Goal: Transaction & Acquisition: Purchase product/service

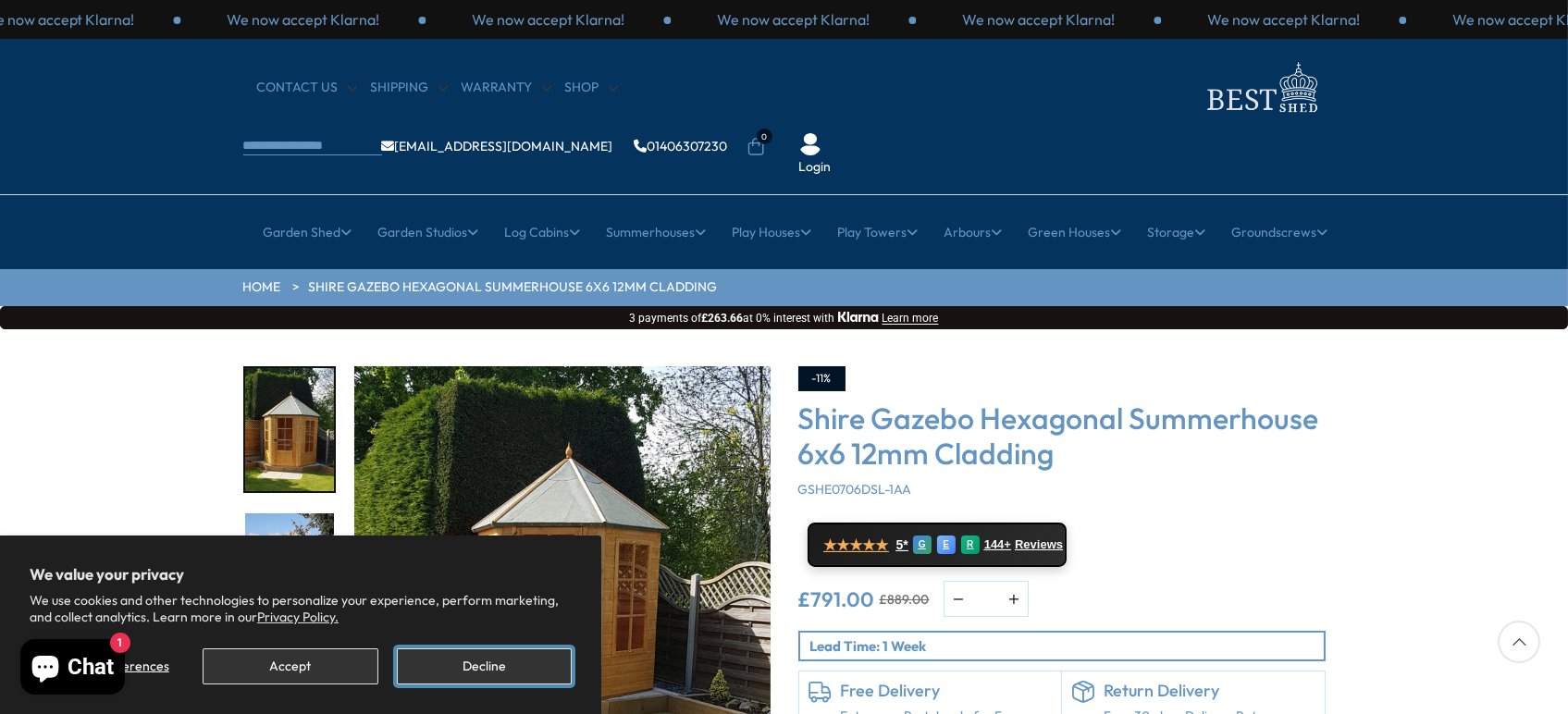
click at [502, 668] on button "Decline" at bounding box center [484, 666] width 175 height 37
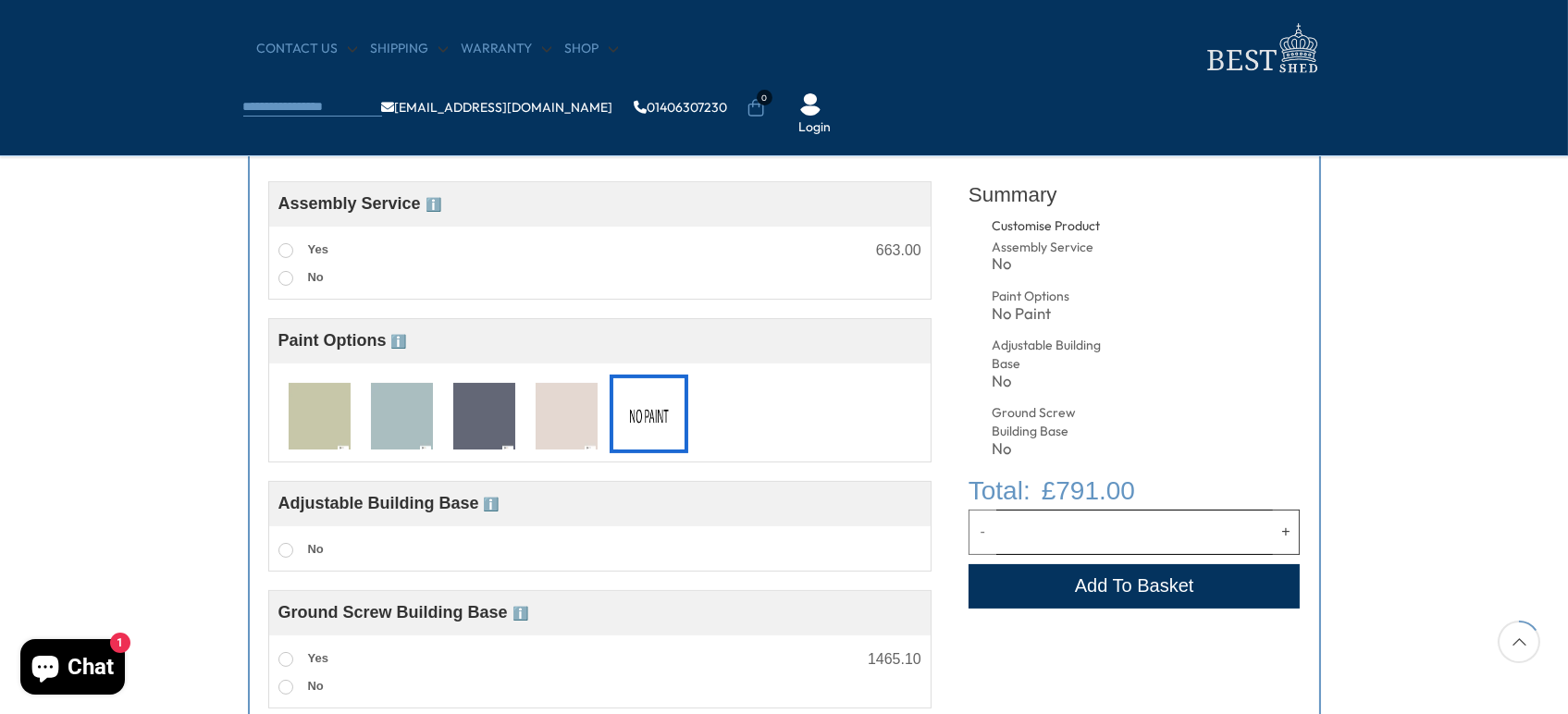
scroll to position [734, 0]
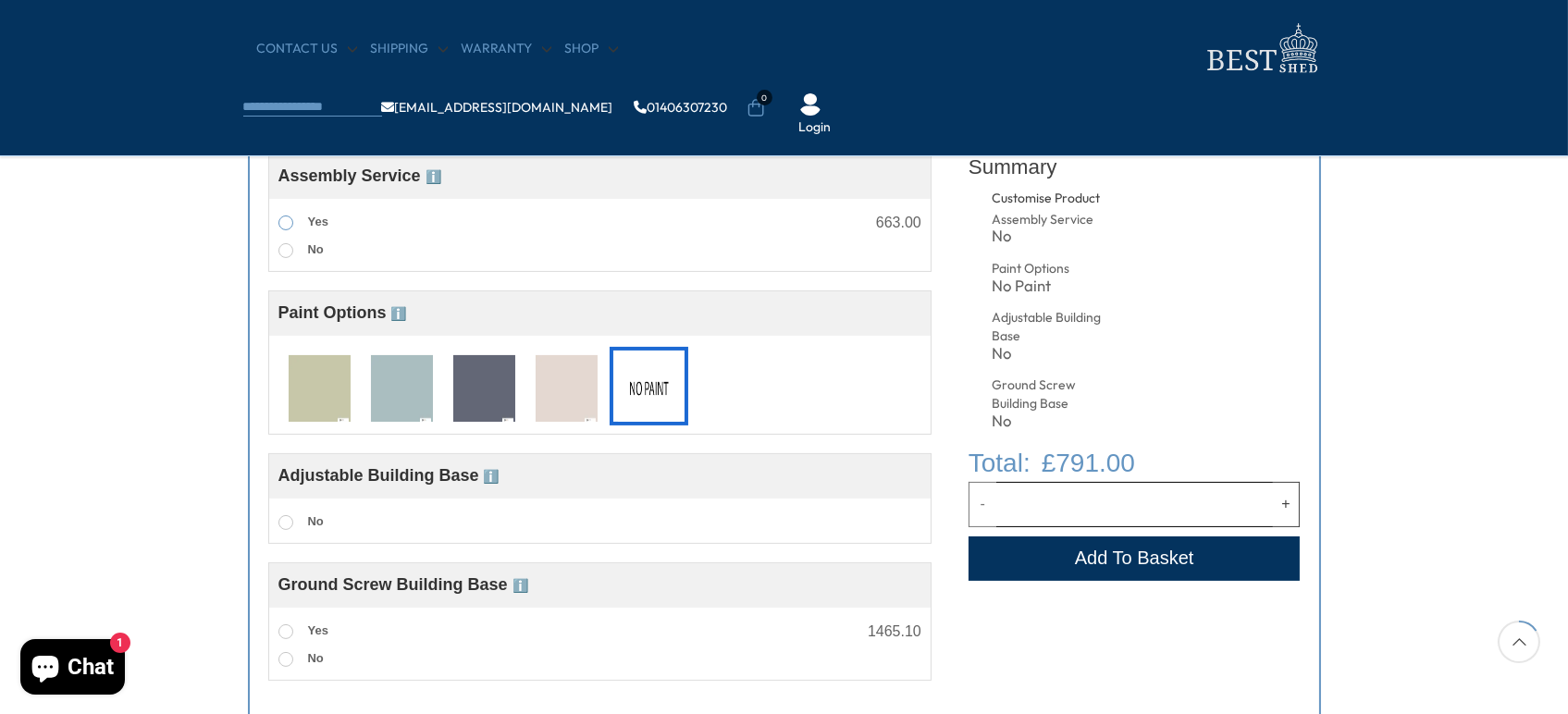
click at [286, 218] on span at bounding box center [286, 222] width 15 height 15
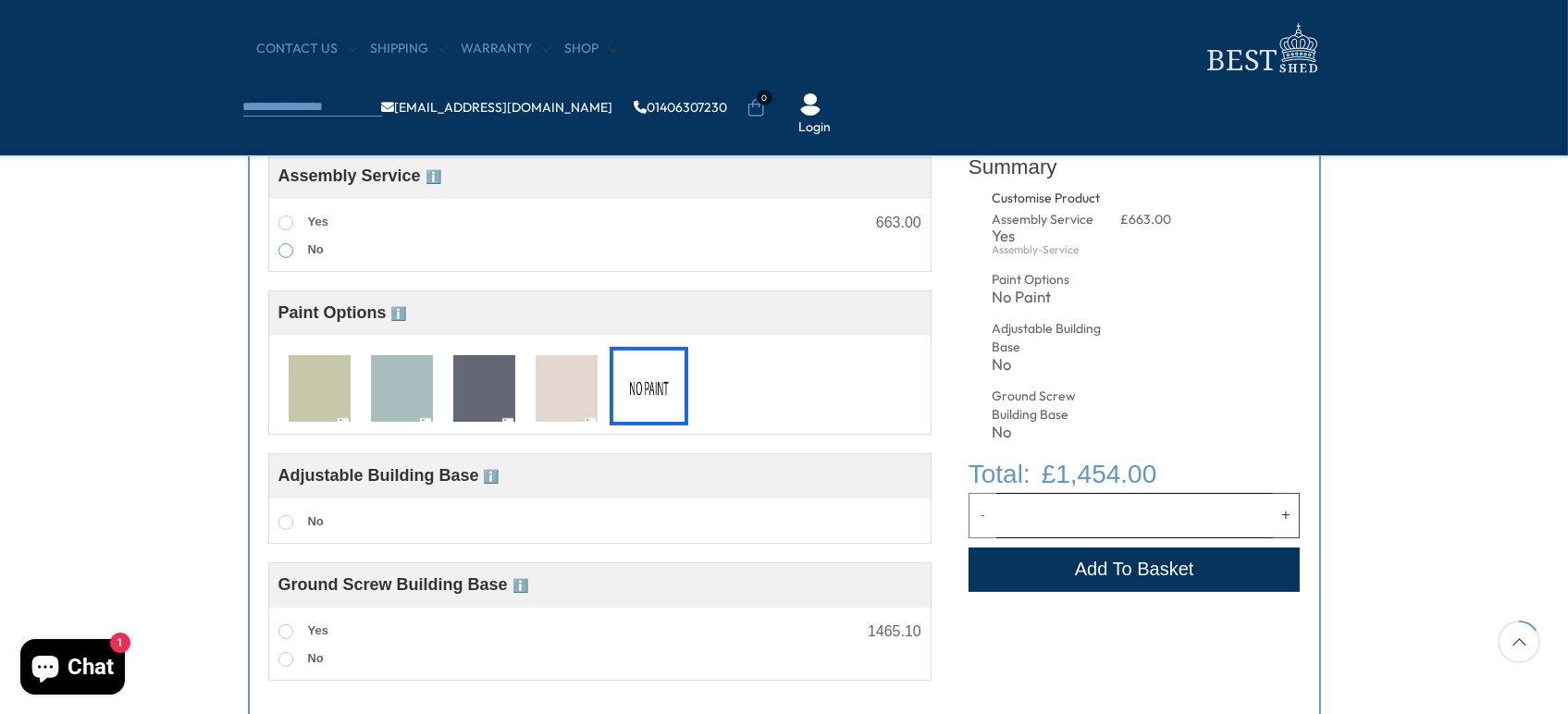
click at [286, 247] on span at bounding box center [286, 250] width 15 height 15
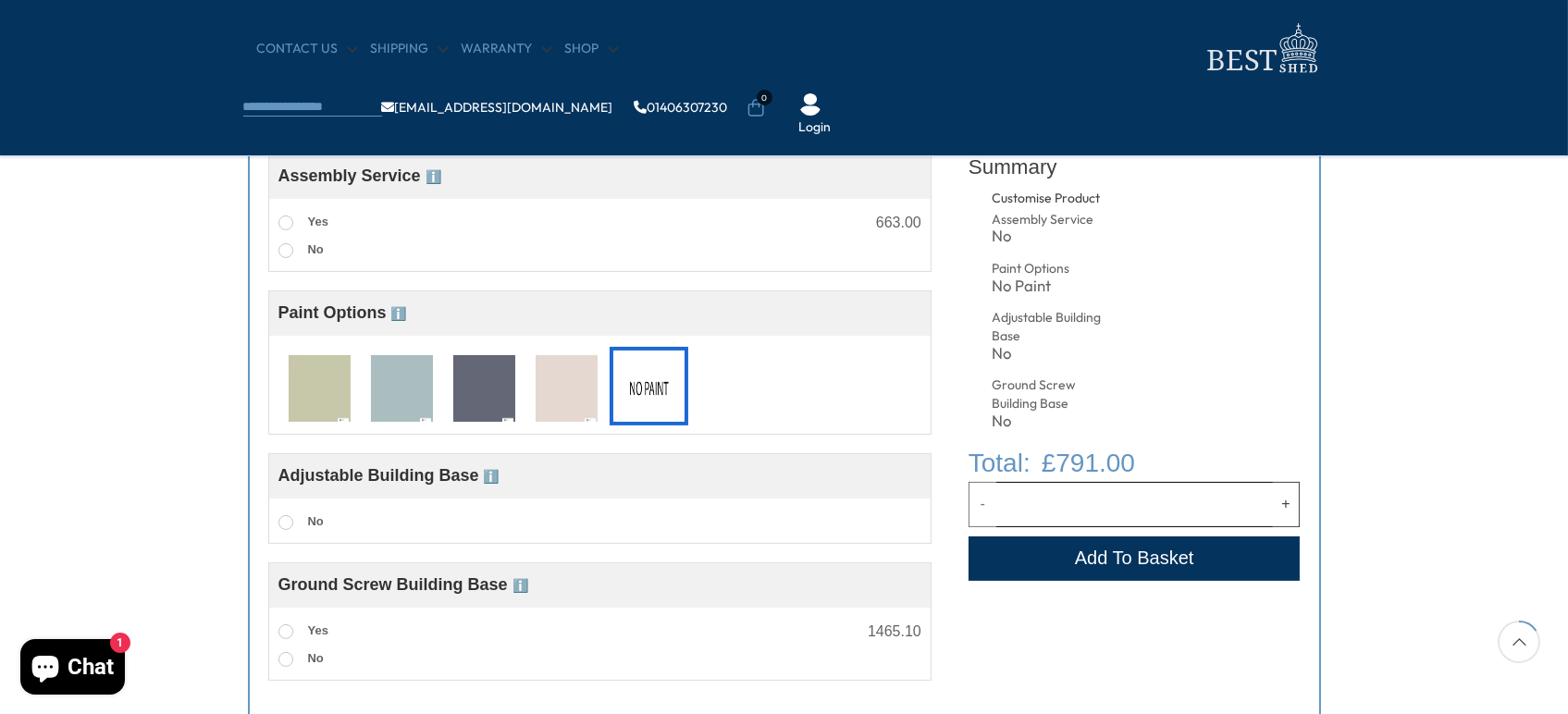
click at [475, 375] on img at bounding box center [484, 388] width 62 height 68
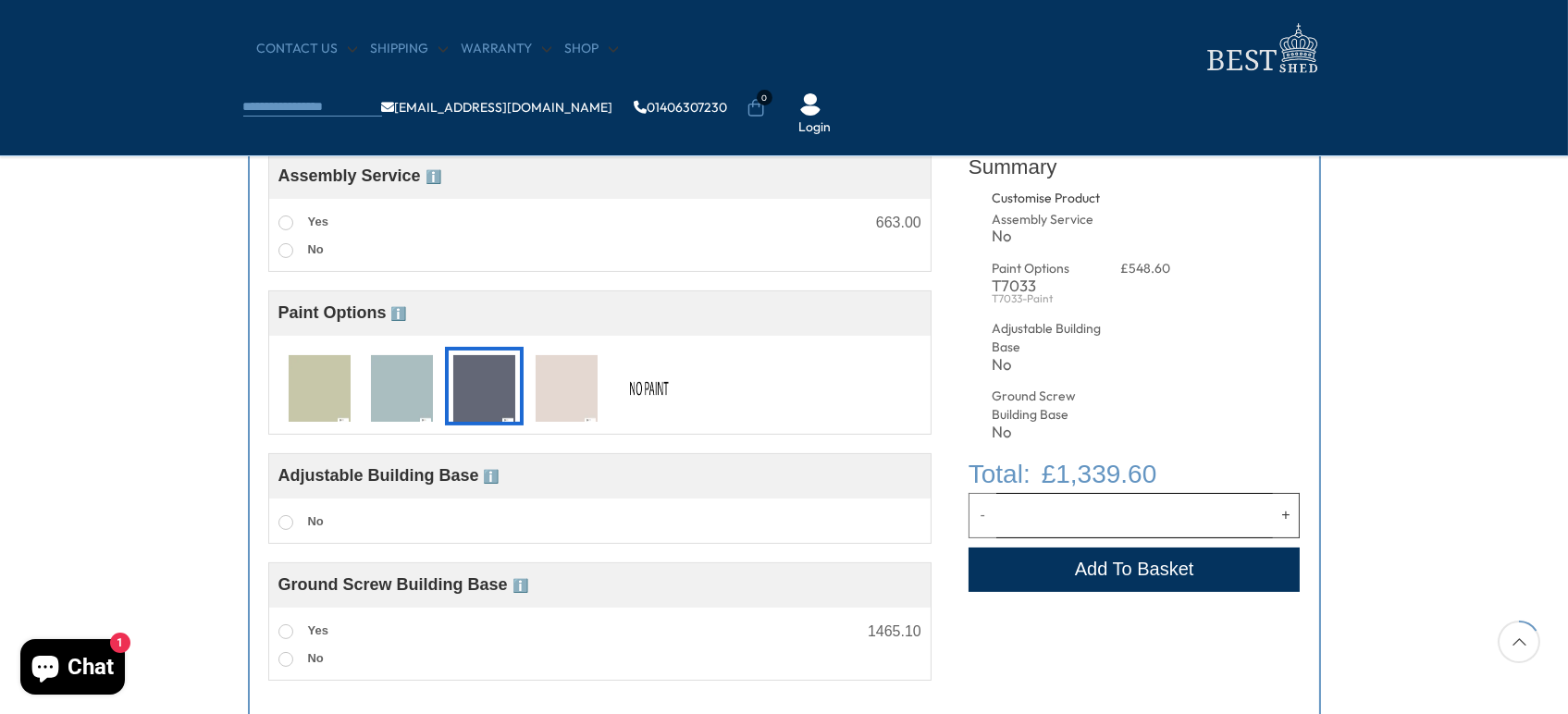
click at [649, 391] on img at bounding box center [648, 388] width 62 height 68
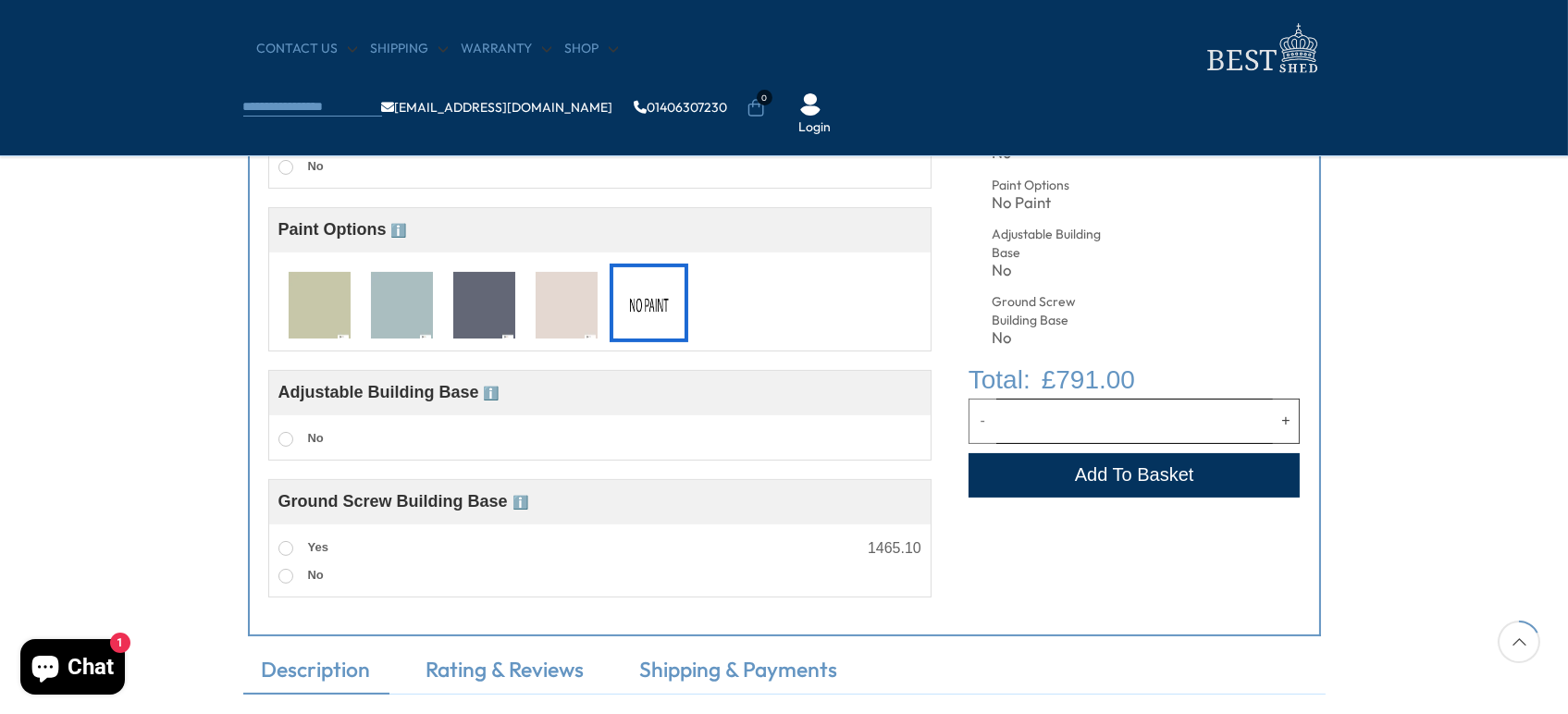
scroll to position [817, 0]
click at [285, 550] on span at bounding box center [286, 548] width 15 height 15
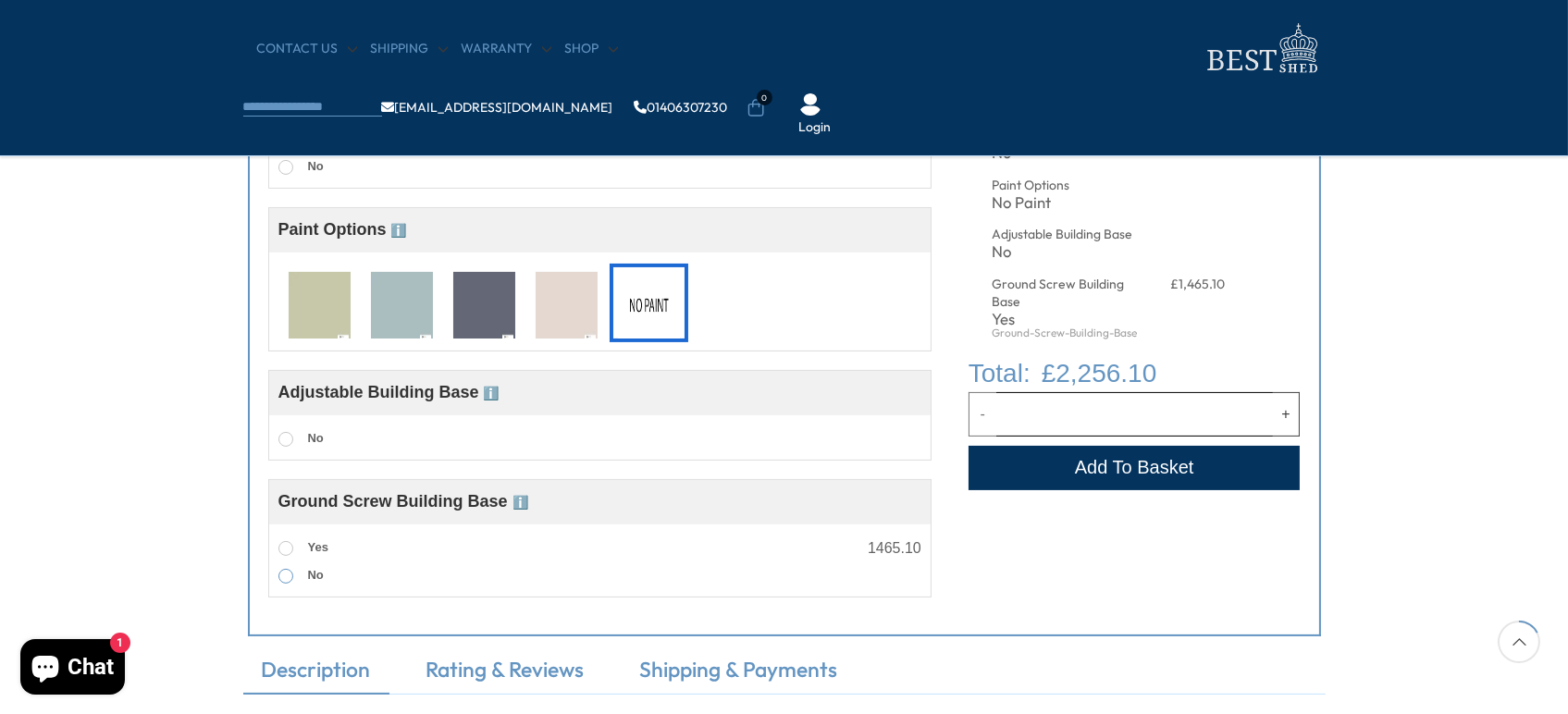
click at [285, 575] on span at bounding box center [286, 576] width 15 height 15
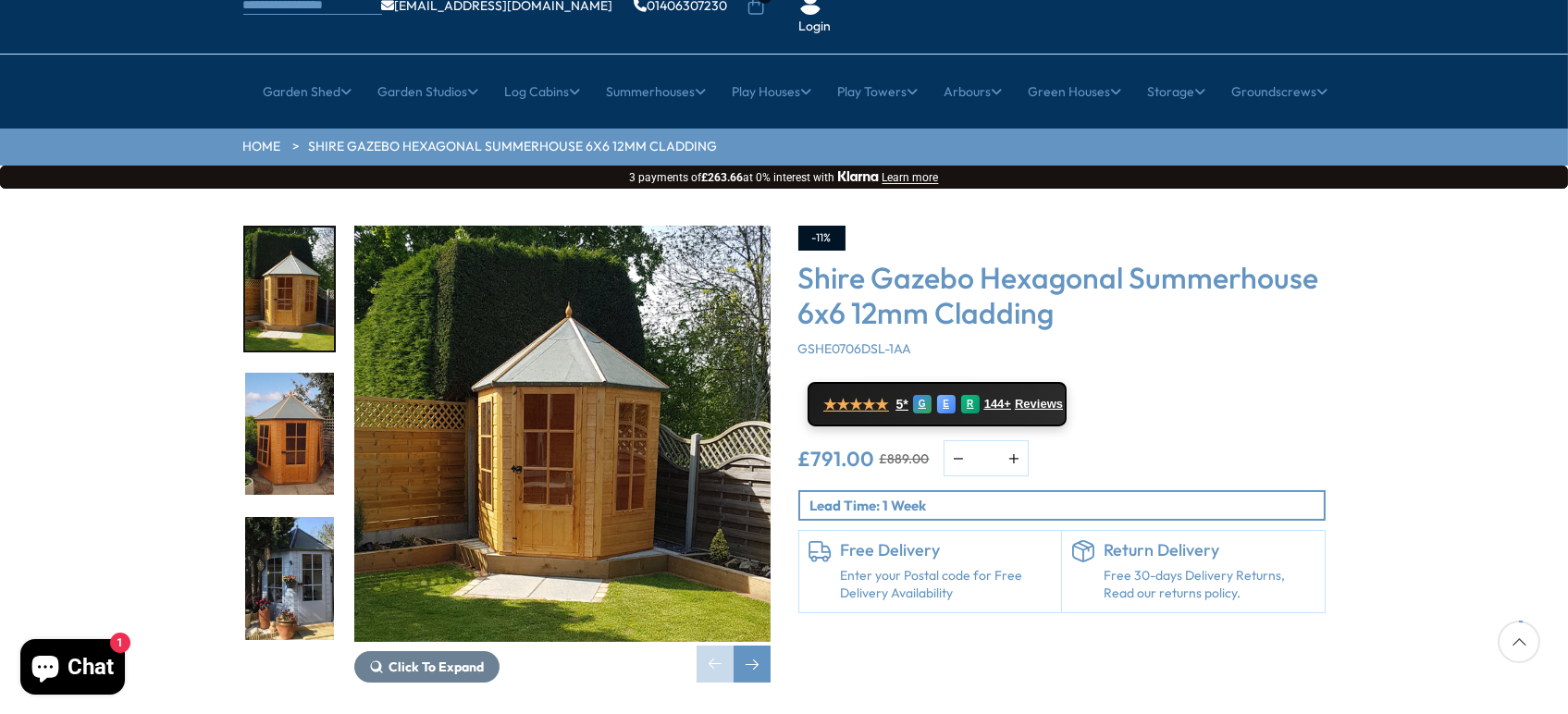
scroll to position [0, 0]
